Goal: Complete application form

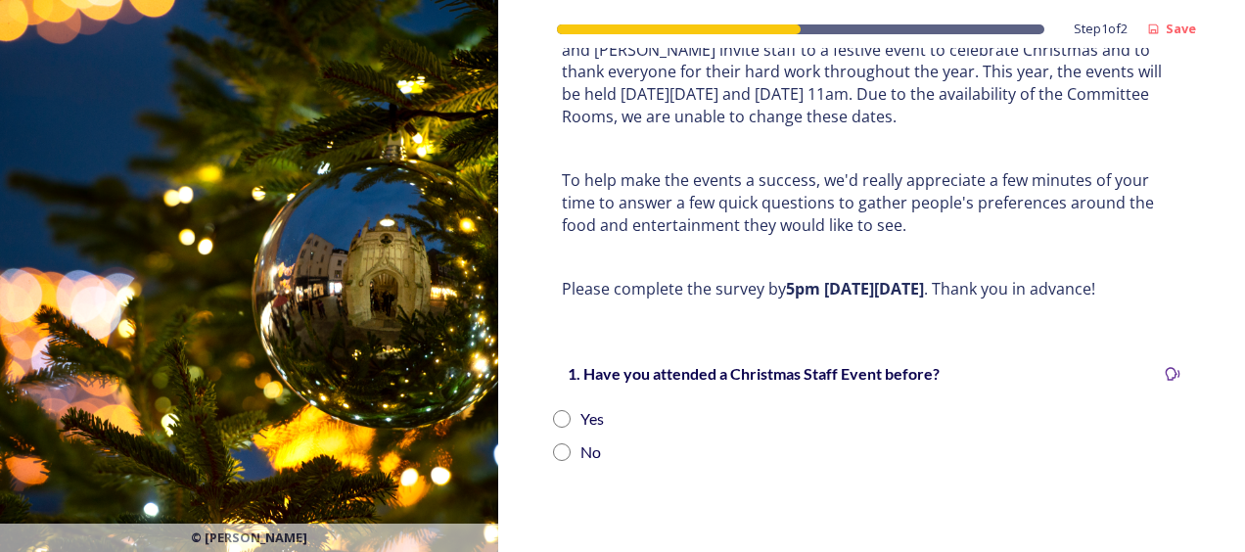
scroll to position [196, 0]
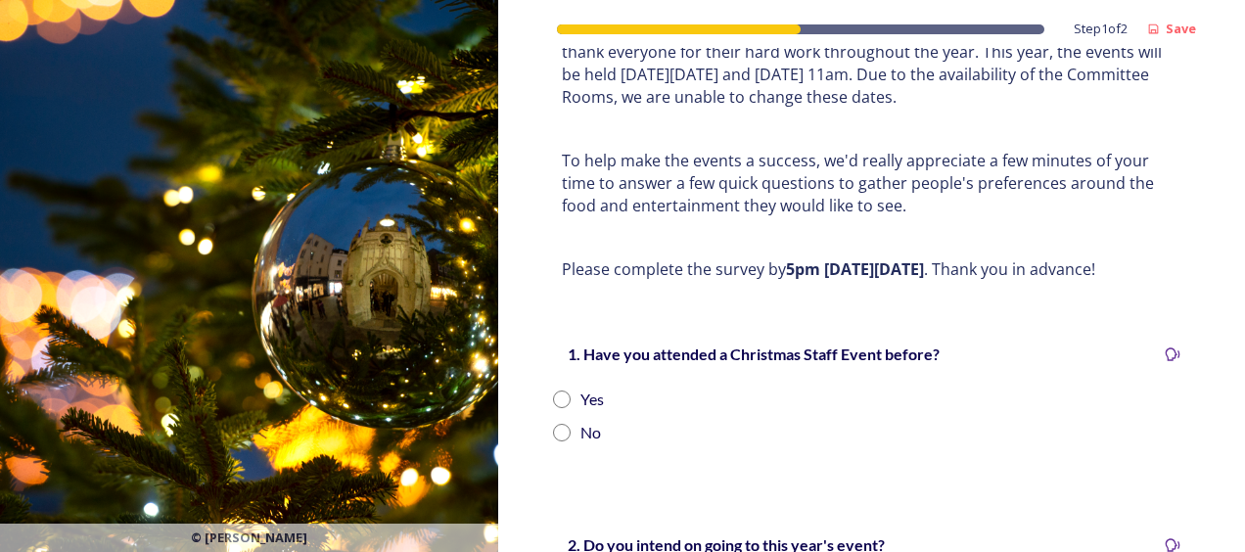
click at [559, 394] on input "radio" at bounding box center [562, 400] width 18 height 18
radio input "true"
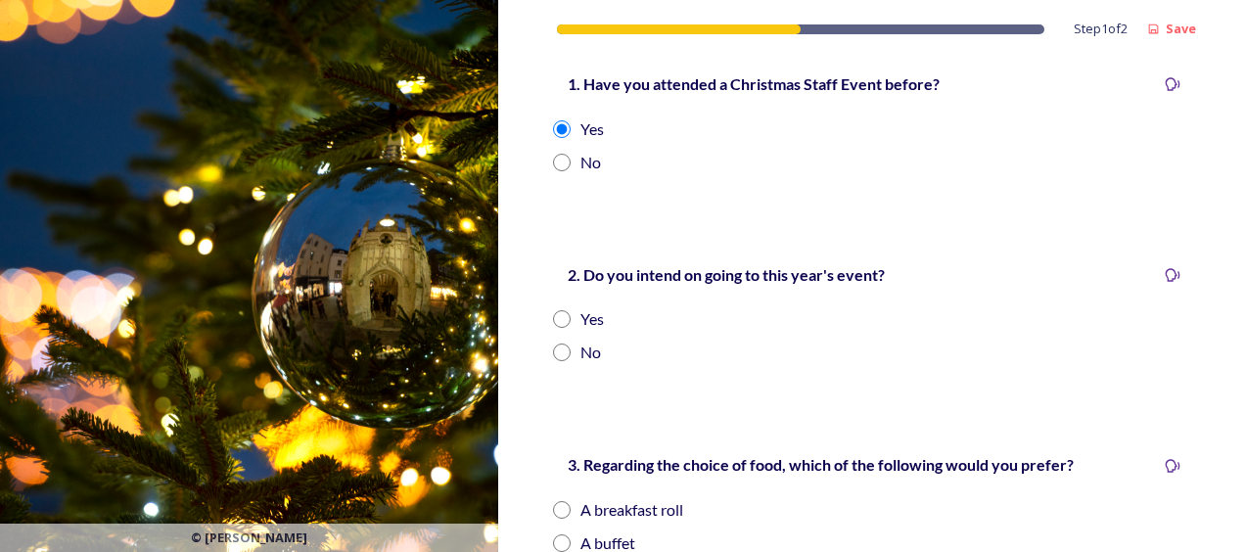
scroll to position [489, 0]
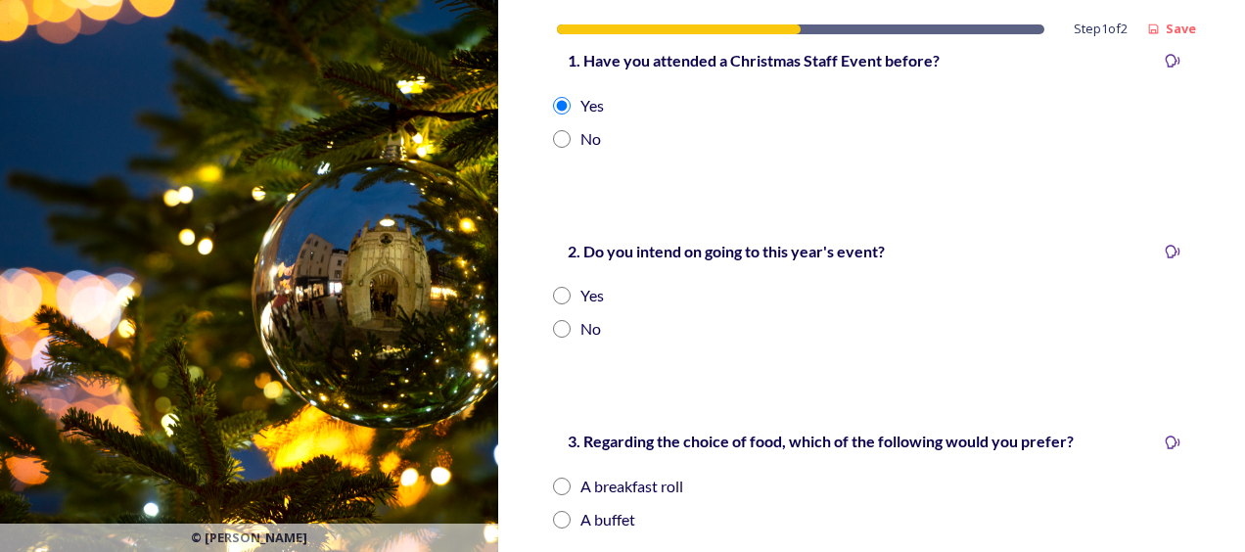
click at [561, 290] on input "radio" at bounding box center [562, 296] width 18 height 18
radio input "true"
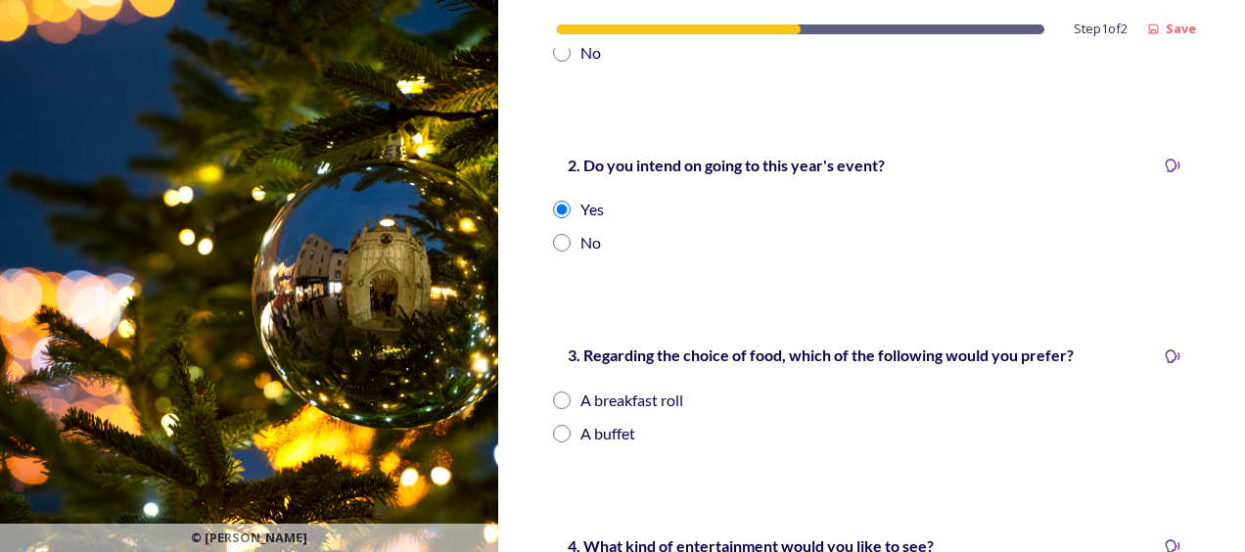
scroll to position [685, 0]
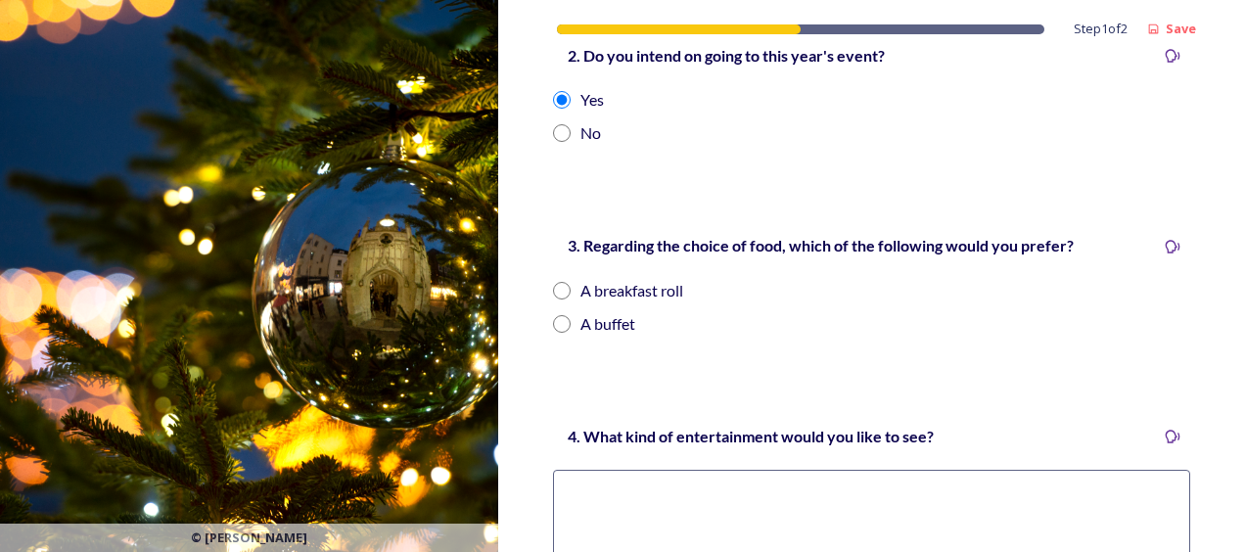
click at [565, 322] on input "radio" at bounding box center [562, 324] width 18 height 18
radio input "true"
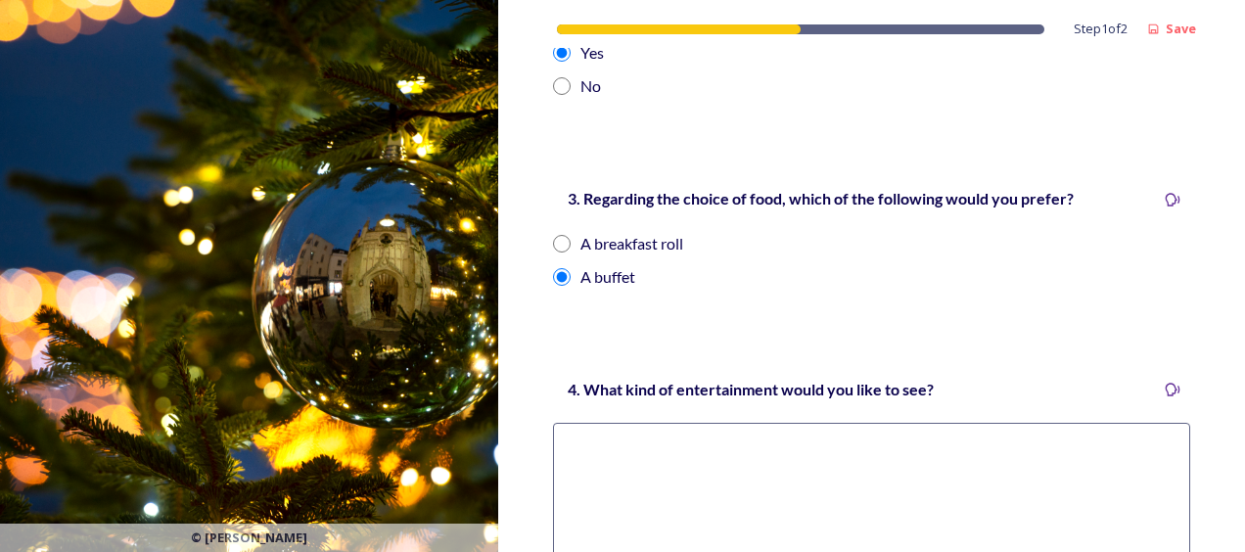
scroll to position [979, 0]
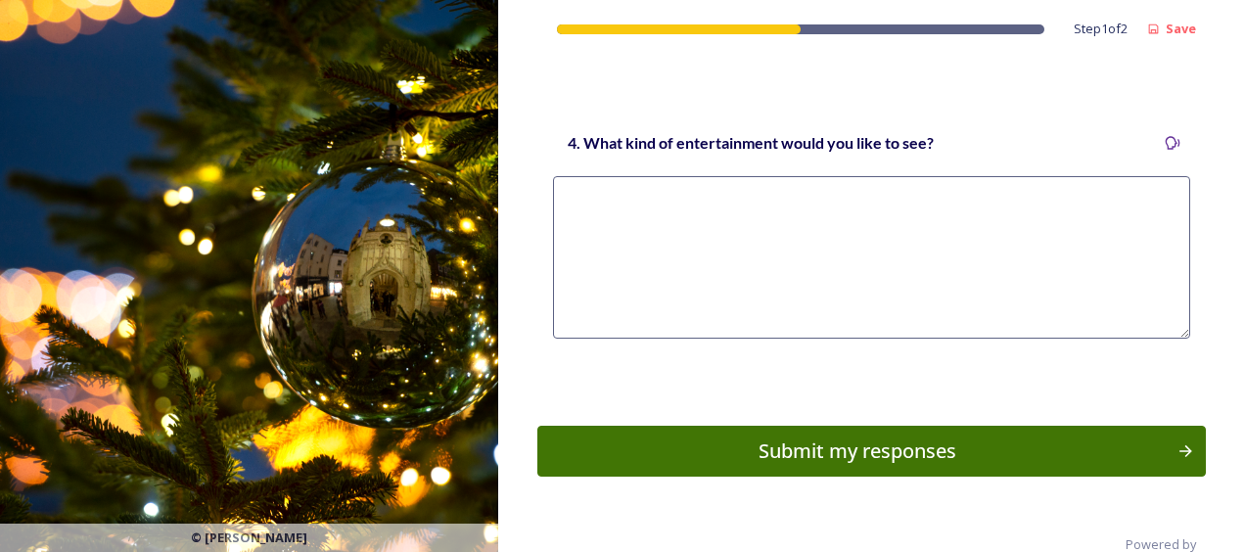
click at [795, 242] on textarea at bounding box center [871, 257] width 637 height 162
click at [830, 450] on div "Submit my responses" at bounding box center [856, 451] width 625 height 29
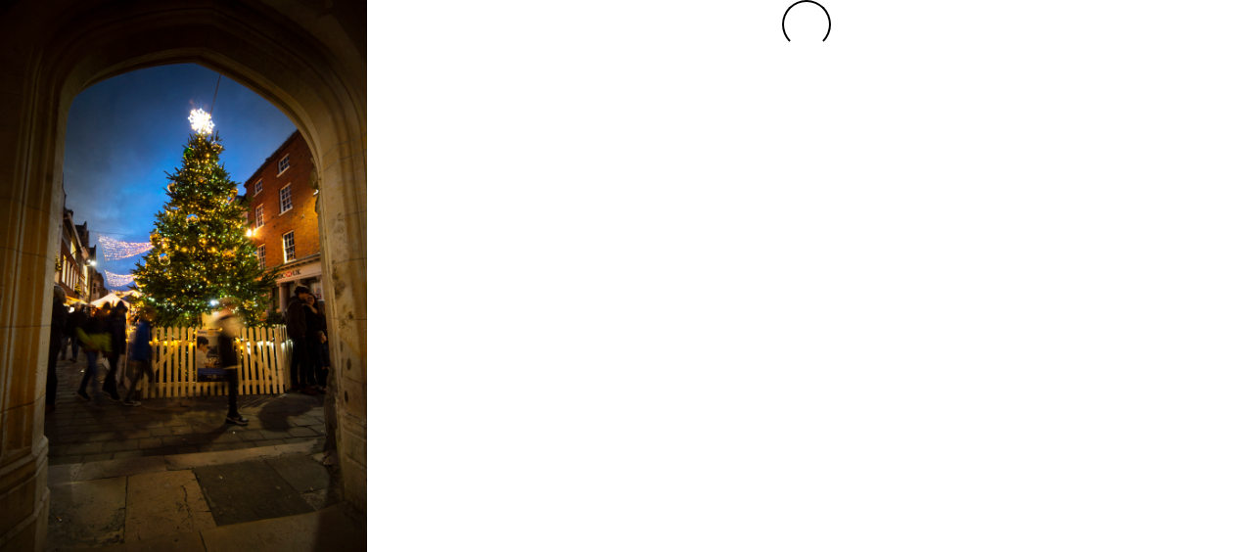
scroll to position [0, 0]
